Goal: Transaction & Acquisition: Purchase product/service

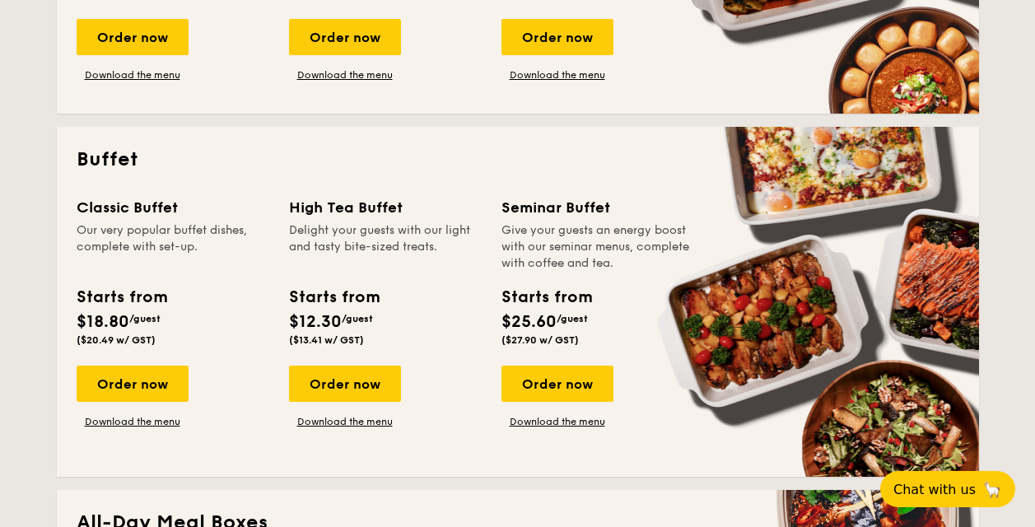
scroll to position [659, 0]
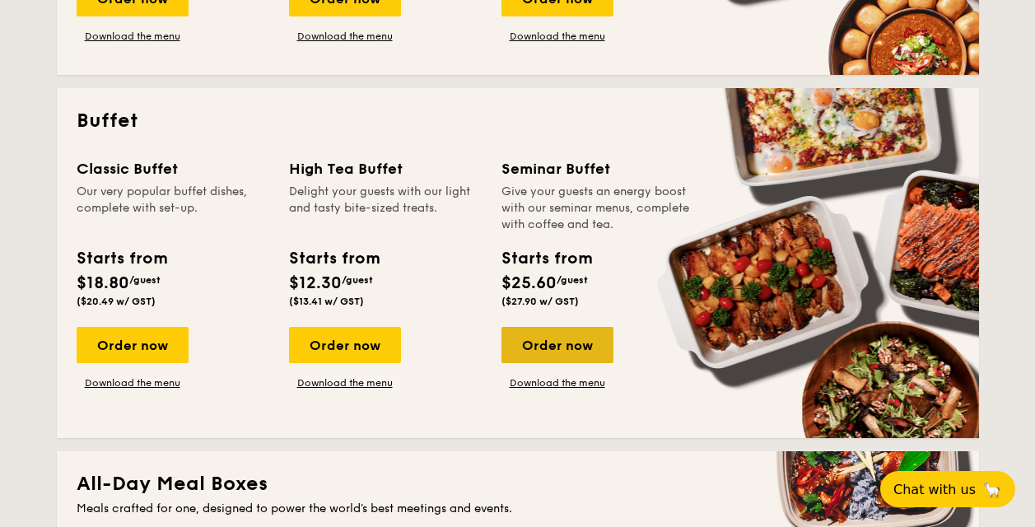
click at [568, 353] on div "Order now" at bounding box center [558, 345] width 112 height 36
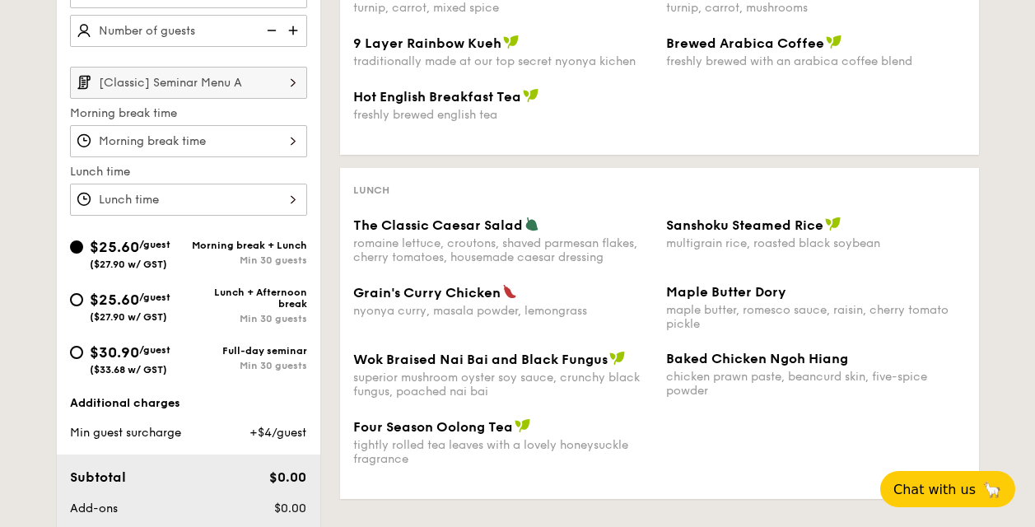
scroll to position [494, 0]
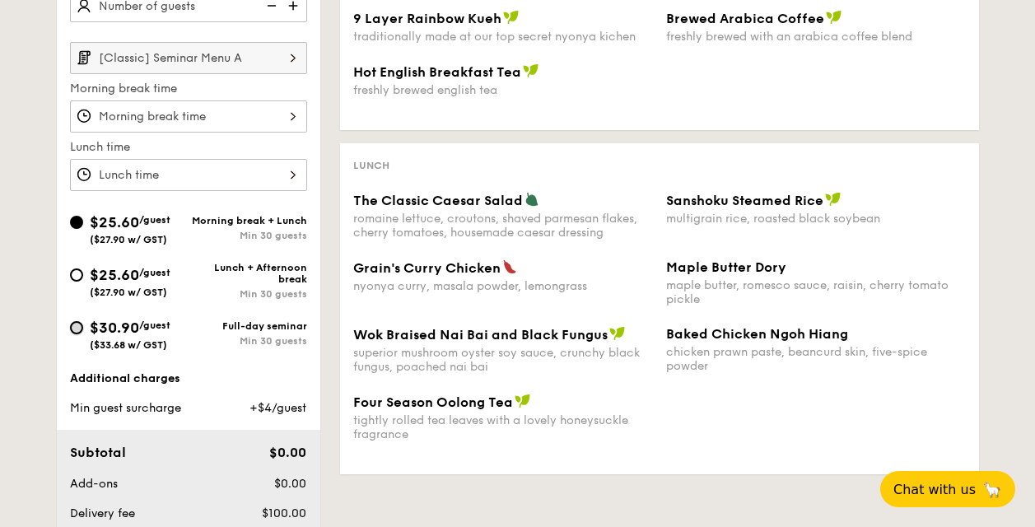
click at [76, 324] on input "$30.90 /guest ($33.68 w/ GST) Full-day seminar Min 30 guests" at bounding box center [76, 327] width 13 height 13
radio input "true"
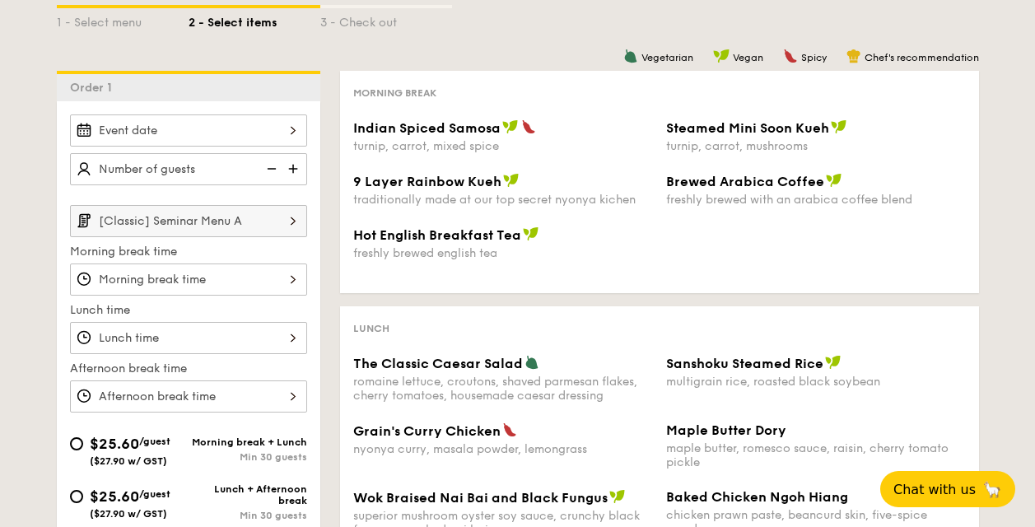
scroll to position [329, 0]
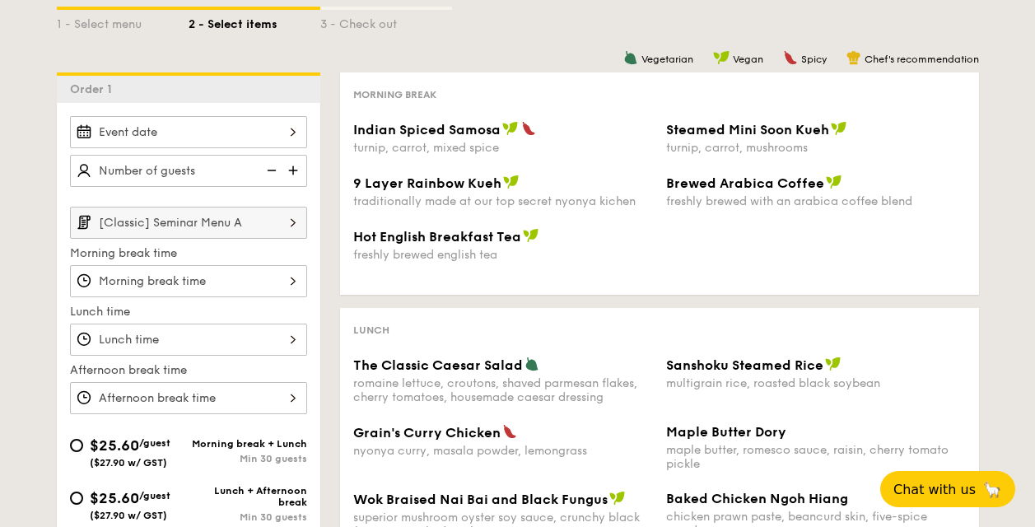
click at [222, 166] on input "text" at bounding box center [188, 171] width 237 height 32
type input "20"
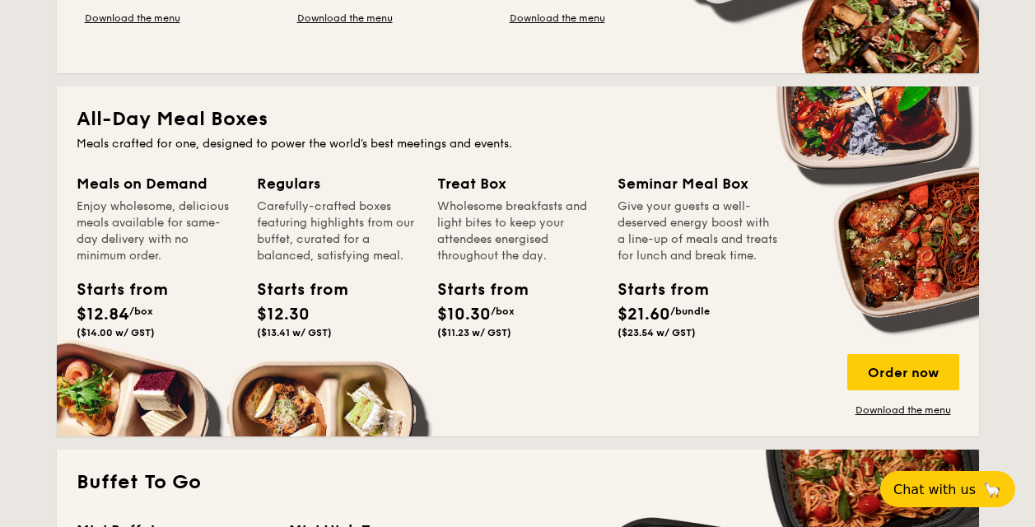
scroll to position [1071, 0]
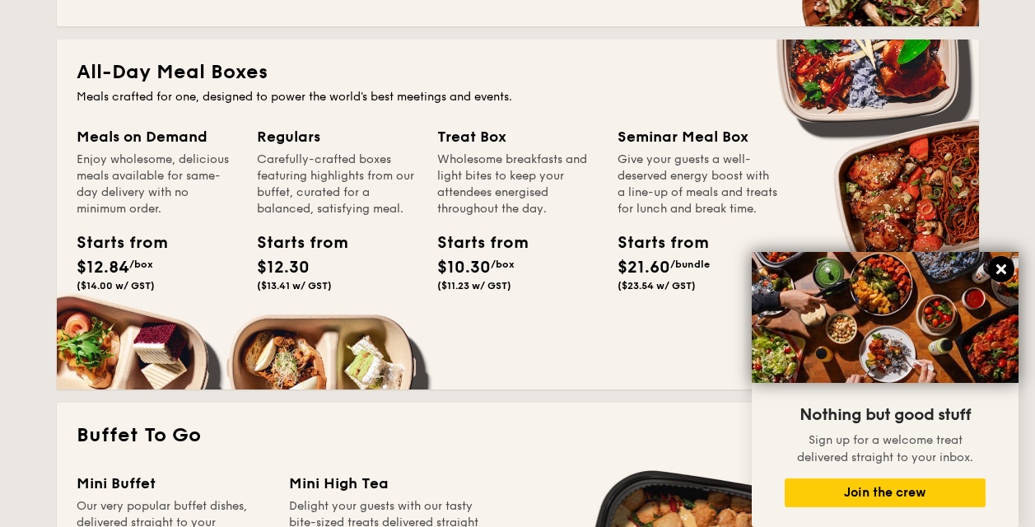
click at [1005, 266] on icon at bounding box center [1001, 269] width 10 height 10
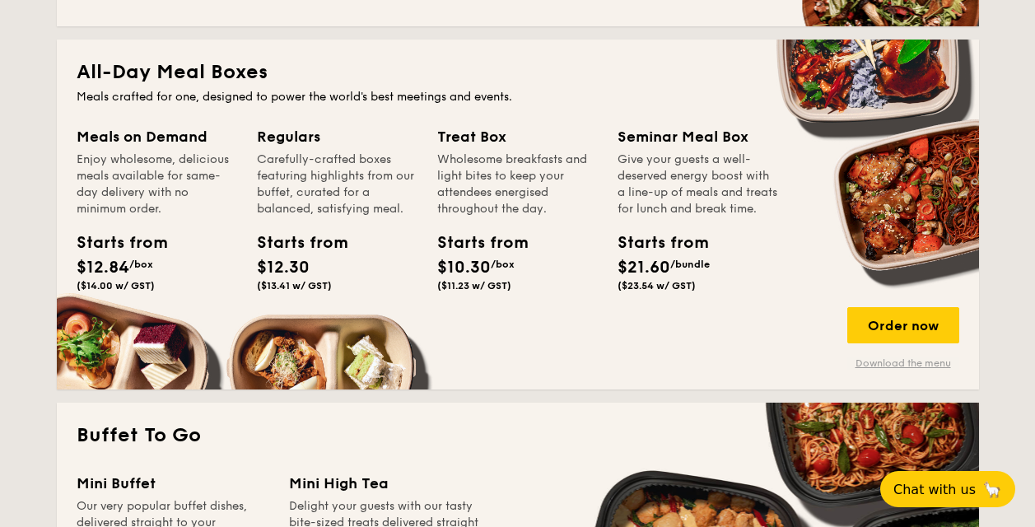
click at [909, 367] on link "Download the menu" at bounding box center [903, 363] width 112 height 13
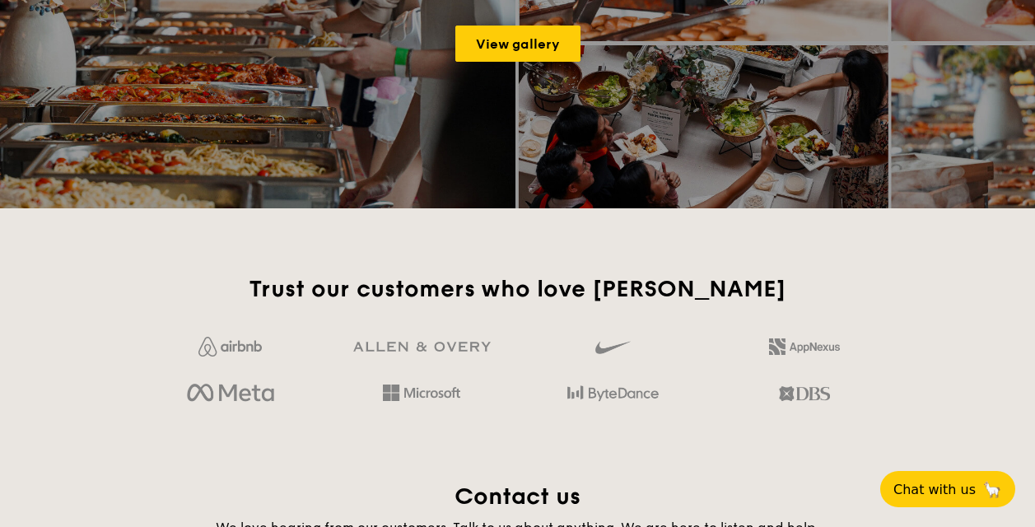
scroll to position [2718, 0]
